Goal: Navigation & Orientation: Find specific page/section

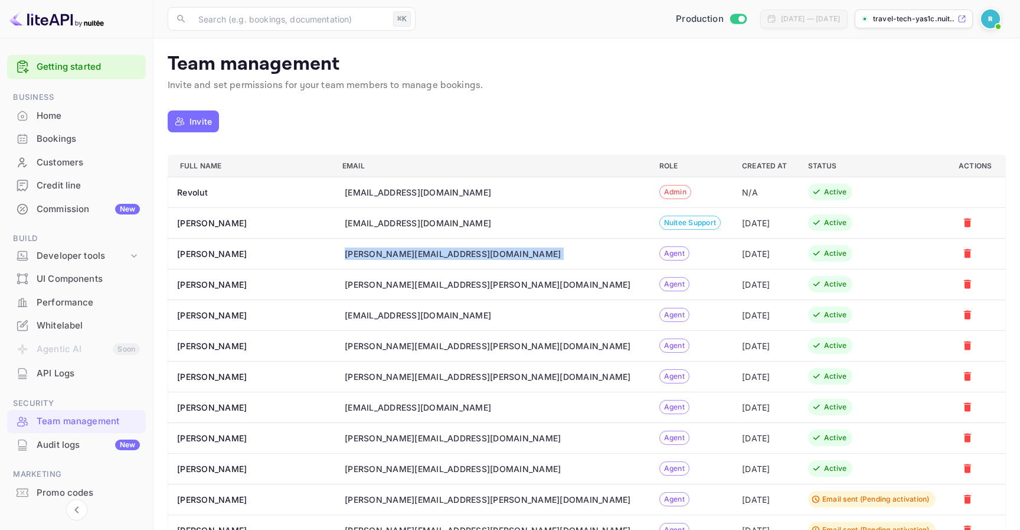
scroll to position [40, 0]
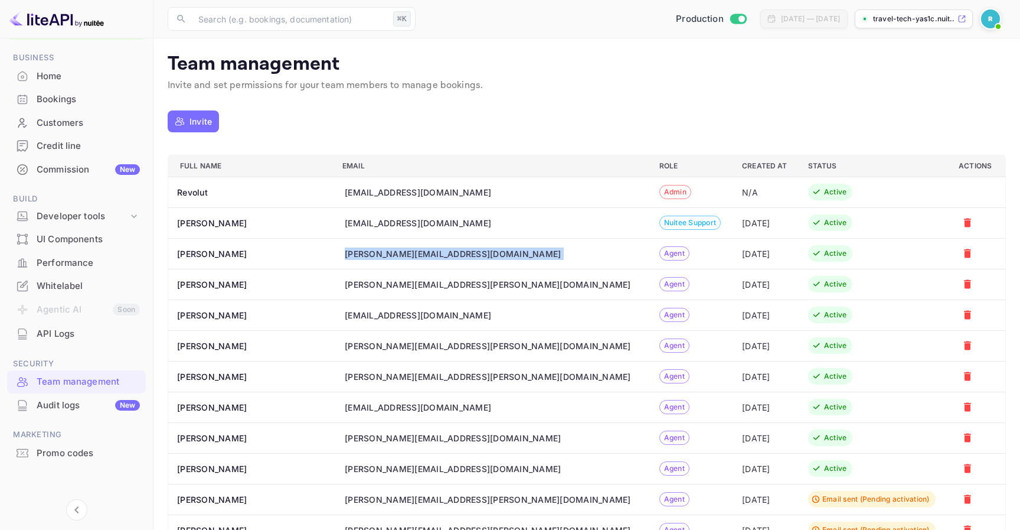
click at [660, 221] on span "Nuitee support" at bounding box center [690, 222] width 61 height 11
click at [994, 17] on img at bounding box center [990, 18] width 19 height 19
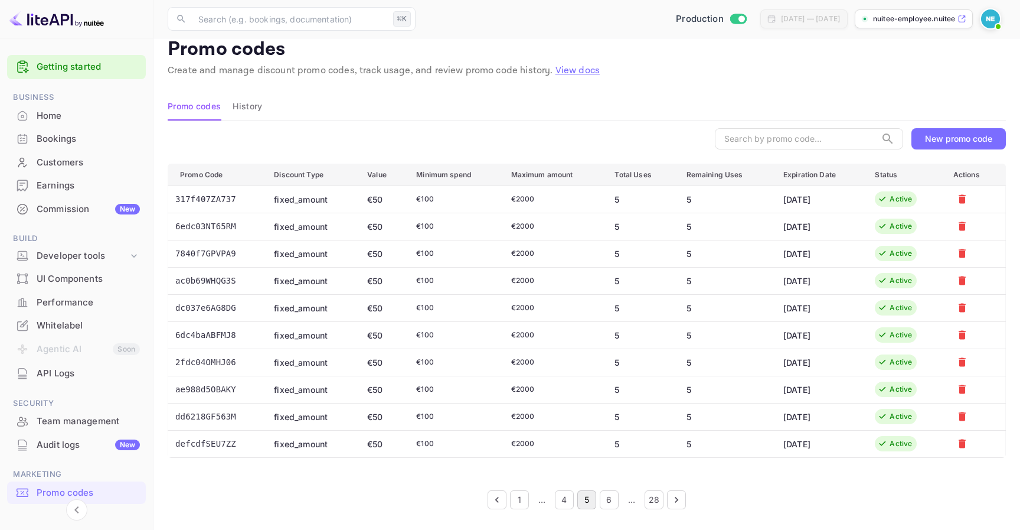
scroll to position [40, 0]
